Goal: Find specific page/section: Find specific page/section

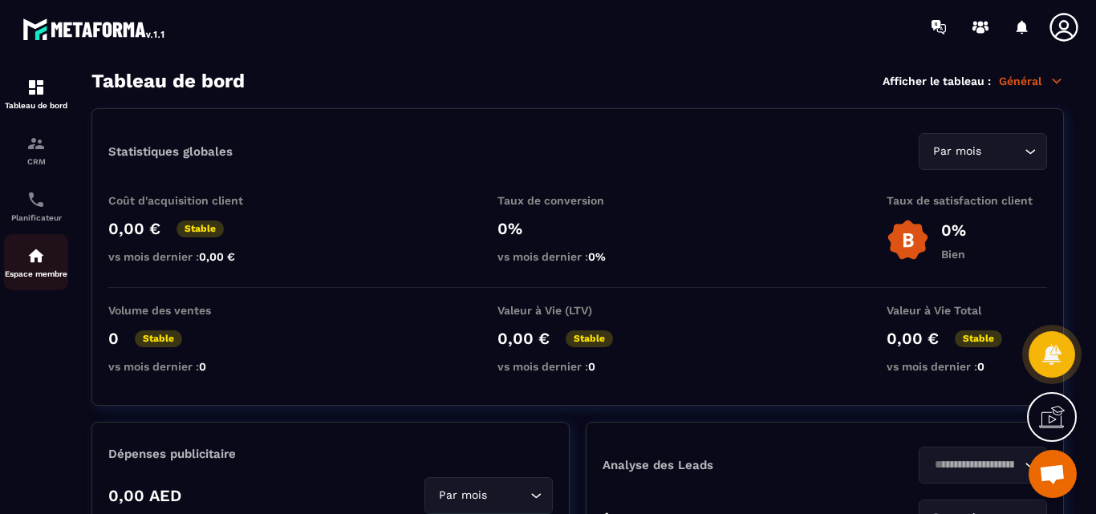
click at [35, 257] on img at bounding box center [35, 255] width 19 height 19
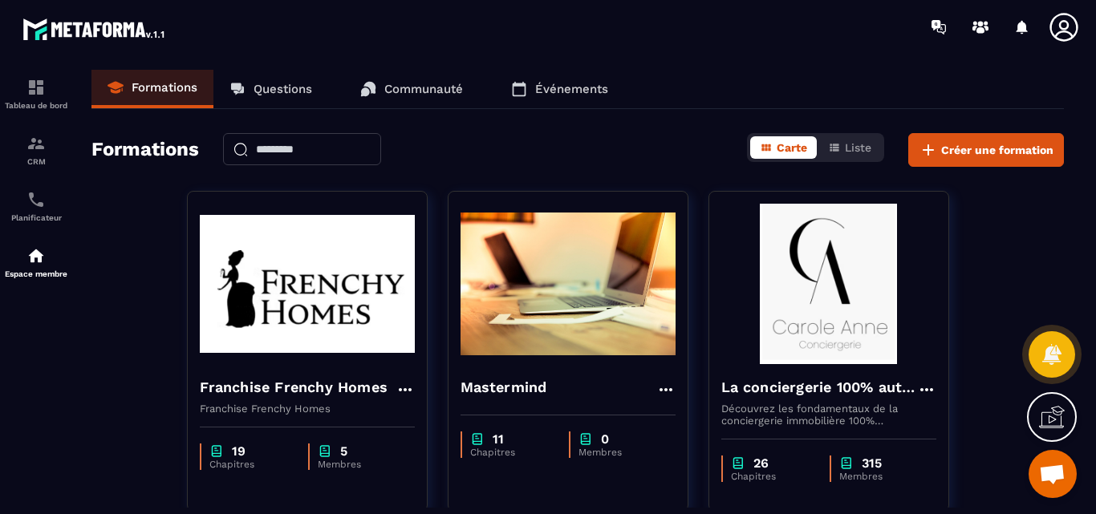
click at [270, 88] on p "Questions" at bounding box center [283, 89] width 59 height 14
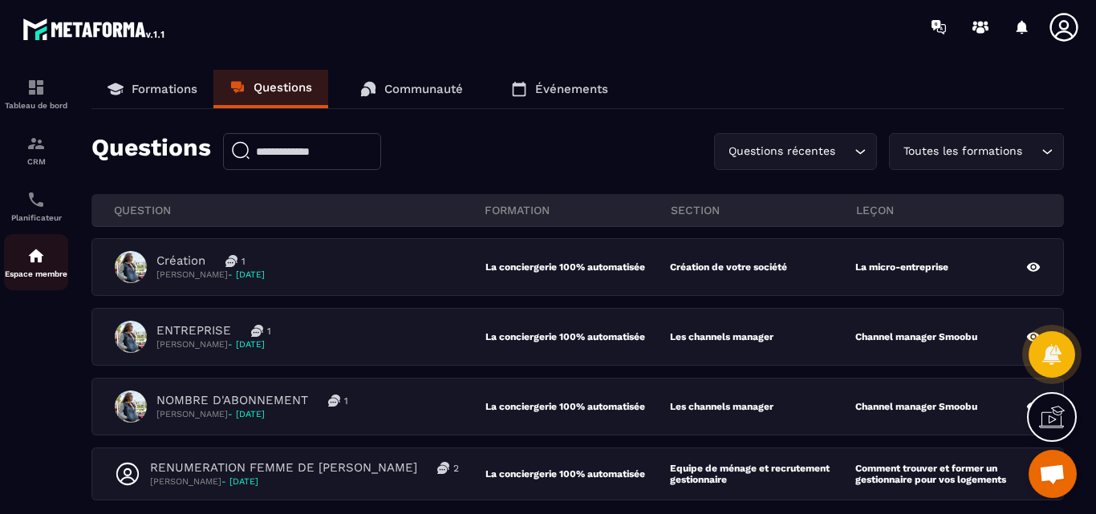
click at [25, 258] on div "Espace membre" at bounding box center [36, 262] width 64 height 32
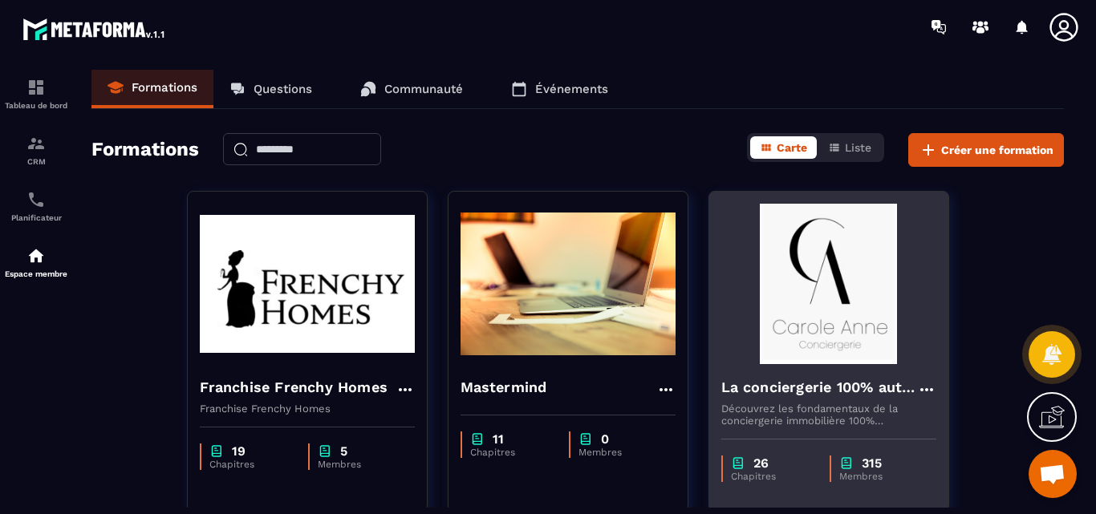
click at [852, 310] on img at bounding box center [829, 284] width 215 height 161
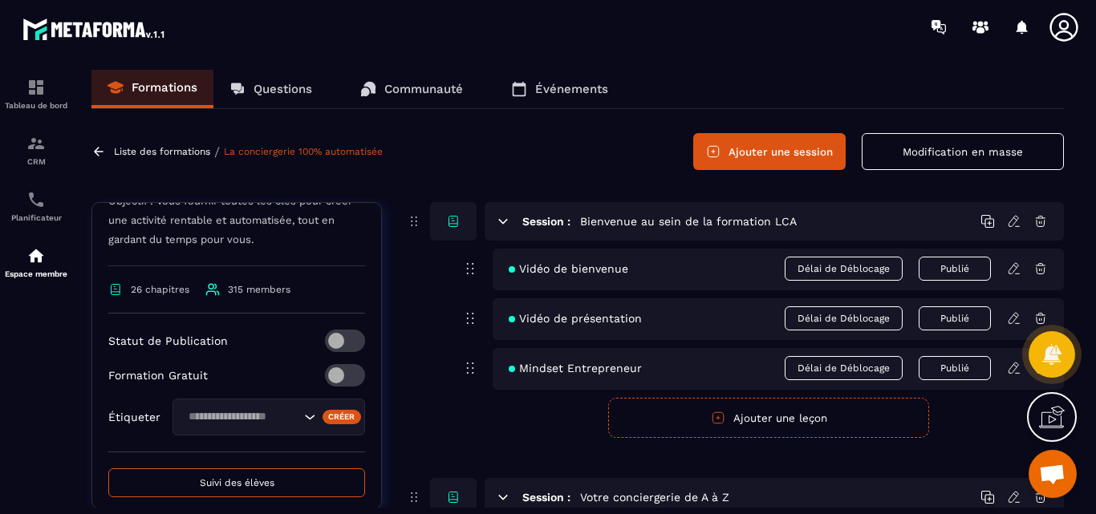
scroll to position [619, 0]
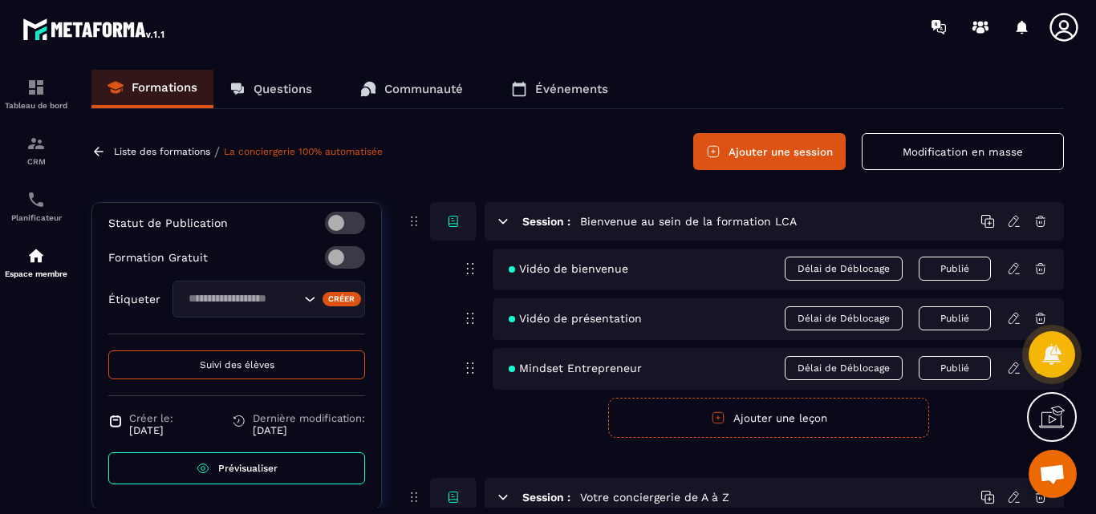
click at [225, 361] on span "Suivi des élèves" at bounding box center [237, 365] width 75 height 11
